Goal: Find specific page/section: Find specific page/section

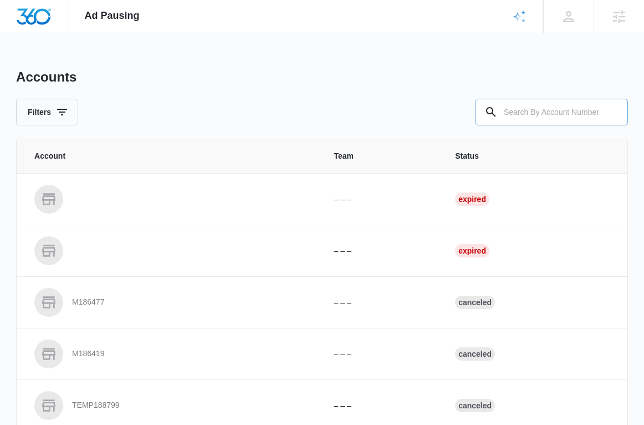
click at [523, 111] on input "text" at bounding box center [552, 112] width 152 height 27
paste input "M338799"
type input "M338799"
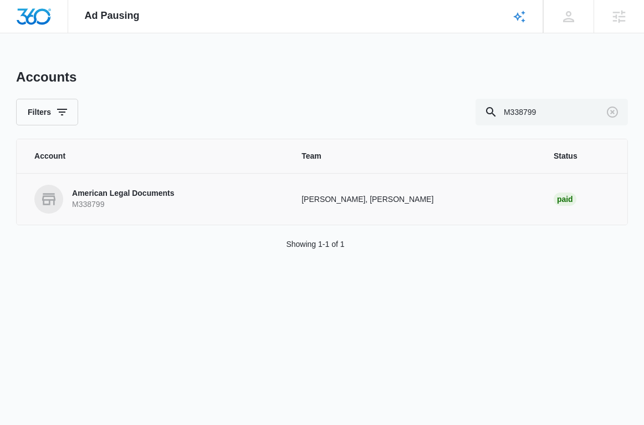
click at [156, 192] on p "American Legal Documents" at bounding box center [123, 193] width 102 height 11
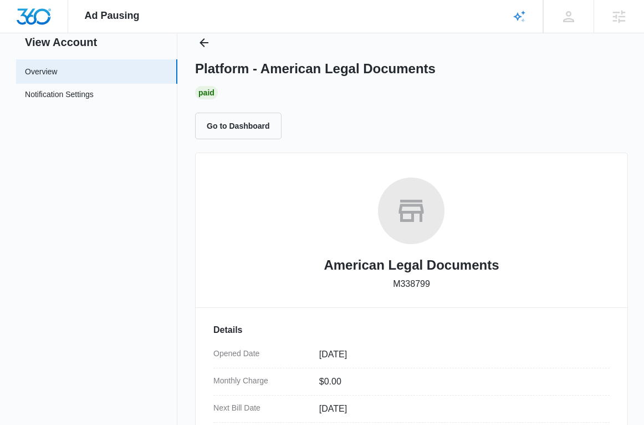
scroll to position [34, 0]
